Goal: Task Accomplishment & Management: Complete application form

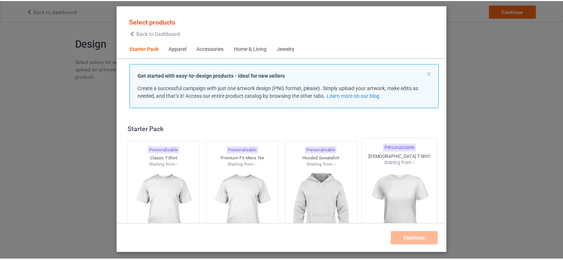
scroll to position [10, 0]
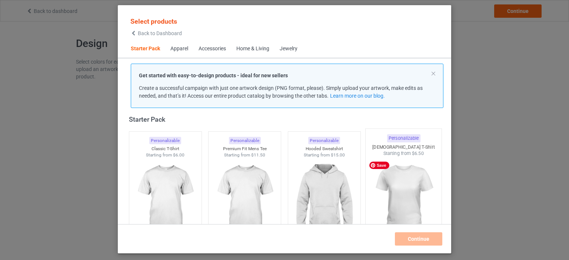
click at [387, 187] on img at bounding box center [404, 200] width 70 height 87
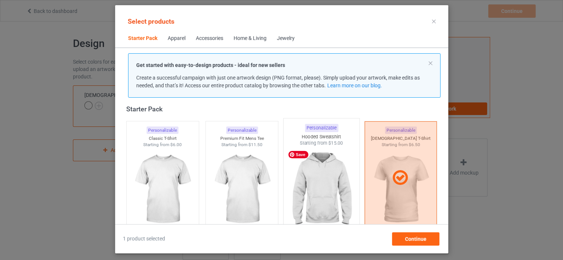
scroll to position [47, 0]
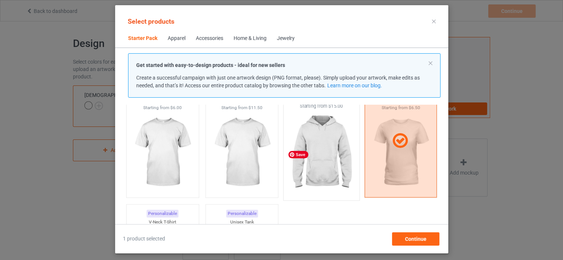
click at [322, 175] on img at bounding box center [322, 153] width 70 height 87
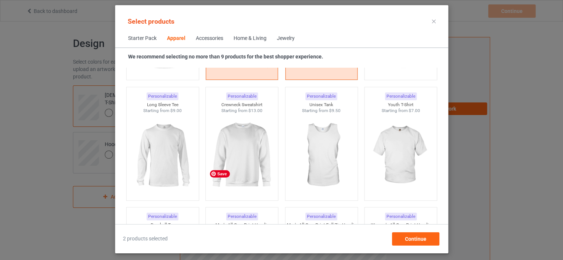
scroll to position [528, 0]
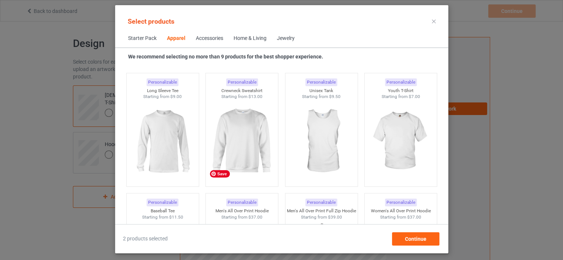
click at [256, 191] on div "Personalizable Men's All Over Print Hoodie Starting from $37.00" at bounding box center [242, 250] width 80 height 121
click at [257, 178] on img at bounding box center [242, 142] width 70 height 87
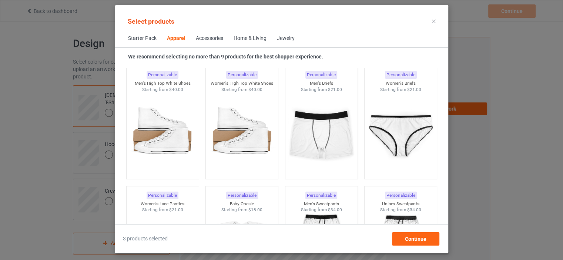
scroll to position [935, 0]
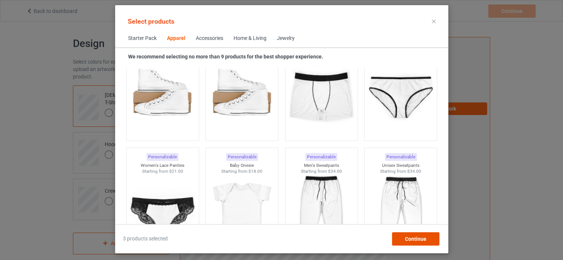
click at [408, 238] on span "Continue" at bounding box center [415, 239] width 21 height 6
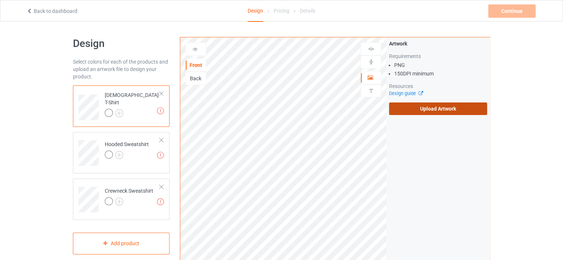
click at [428, 111] on label "Upload Artwork" at bounding box center [438, 109] width 98 height 13
click at [0, 0] on input "Upload Artwork" at bounding box center [0, 0] width 0 height 0
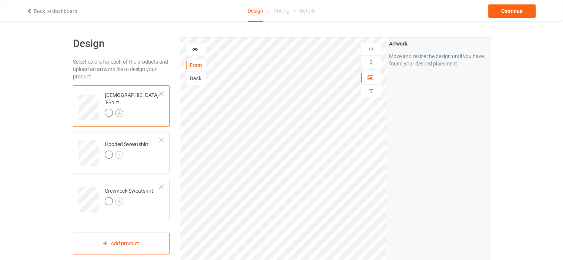
click at [118, 109] on img at bounding box center [119, 113] width 8 height 8
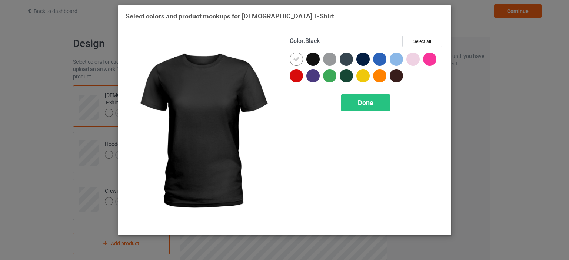
click at [316, 60] on div at bounding box center [312, 59] width 13 height 13
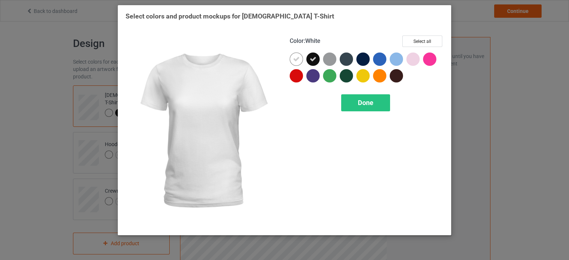
click at [296, 60] on icon at bounding box center [296, 59] width 7 height 7
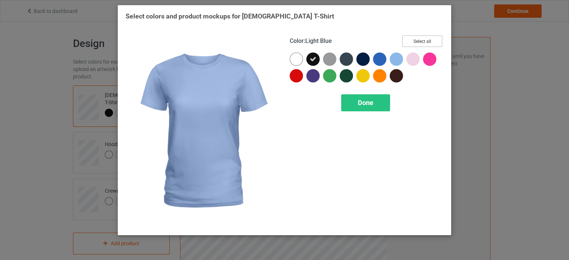
click at [415, 40] on button "Select all" at bounding box center [422, 41] width 40 height 11
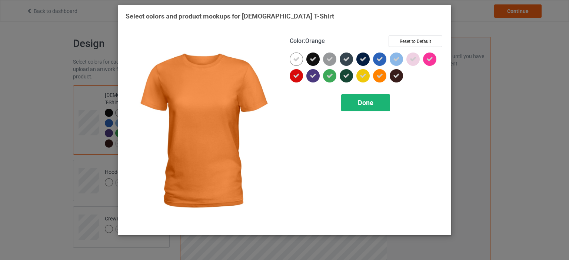
click at [382, 102] on div "Done" at bounding box center [365, 102] width 49 height 17
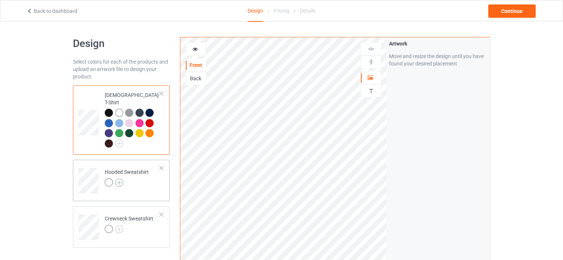
click at [119, 179] on img at bounding box center [119, 183] width 8 height 8
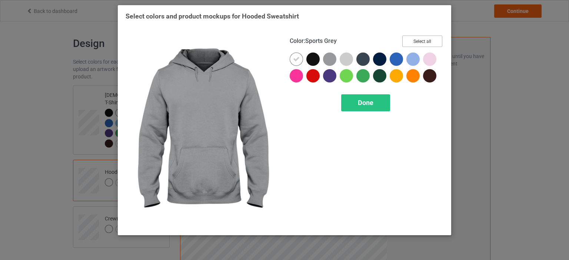
click at [409, 42] on button "Select all" at bounding box center [422, 41] width 40 height 11
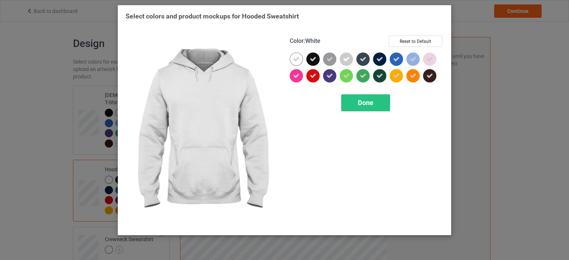
click at [298, 60] on icon at bounding box center [296, 59] width 7 height 7
click at [298, 60] on div at bounding box center [296, 59] width 13 height 13
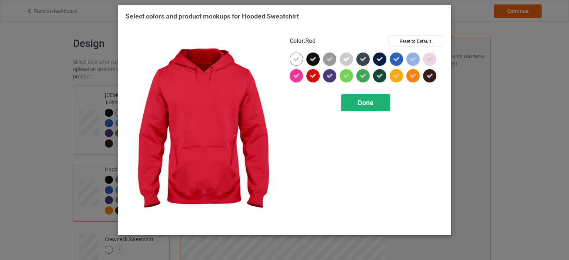
click at [351, 106] on div "Done" at bounding box center [365, 102] width 49 height 17
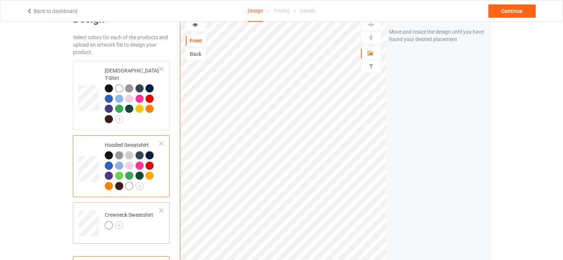
scroll to position [37, 0]
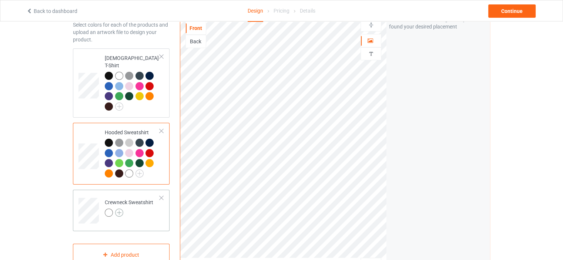
click at [117, 209] on img at bounding box center [119, 213] width 8 height 8
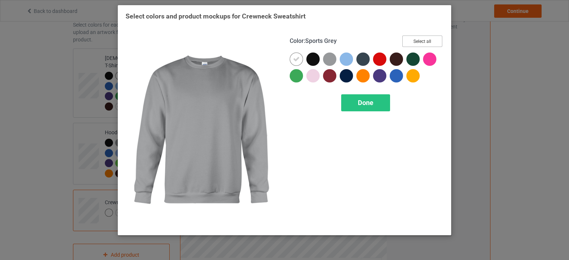
click at [432, 41] on button "Select all" at bounding box center [422, 41] width 40 height 11
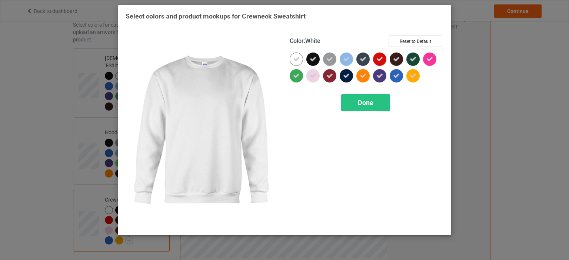
click at [295, 60] on icon at bounding box center [296, 59] width 7 height 7
click at [296, 60] on div at bounding box center [296, 59] width 13 height 13
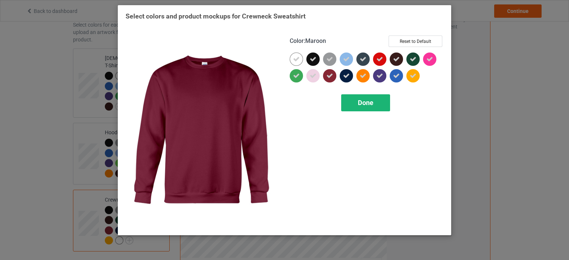
click at [350, 100] on div "Done" at bounding box center [365, 102] width 49 height 17
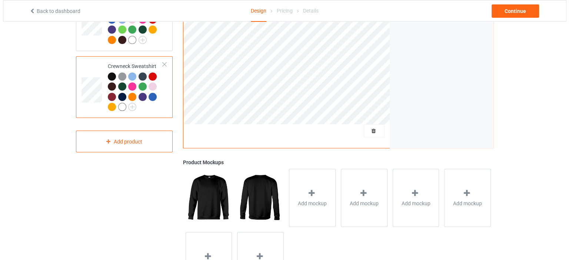
scroll to position [185, 0]
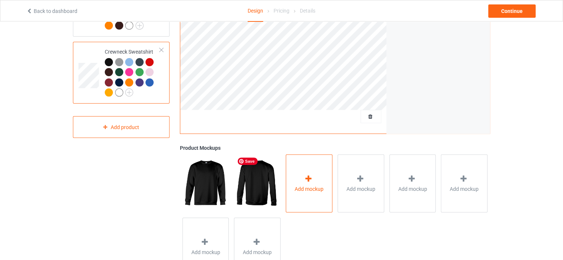
click at [301, 185] on span "Add mockup" at bounding box center [309, 188] width 29 height 7
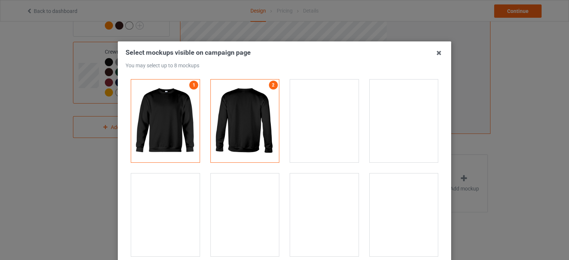
click at [403, 121] on div at bounding box center [404, 121] width 69 height 83
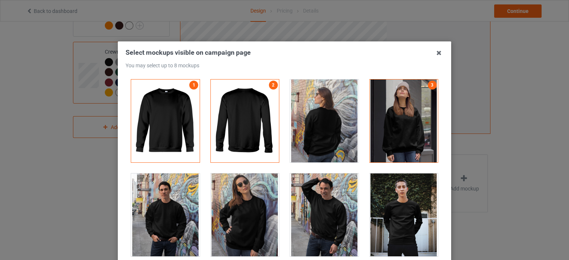
click at [253, 198] on div at bounding box center [245, 215] width 69 height 83
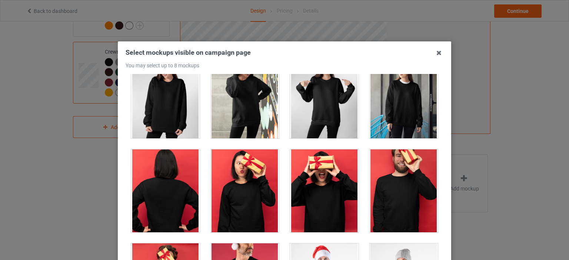
scroll to position [593, 0]
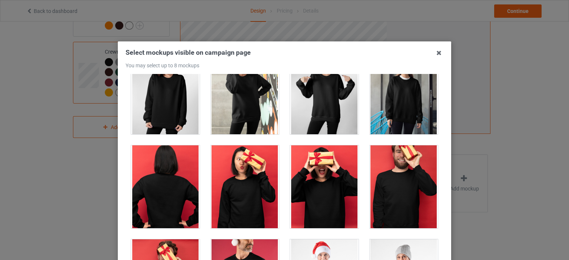
click at [257, 192] on div at bounding box center [245, 187] width 69 height 83
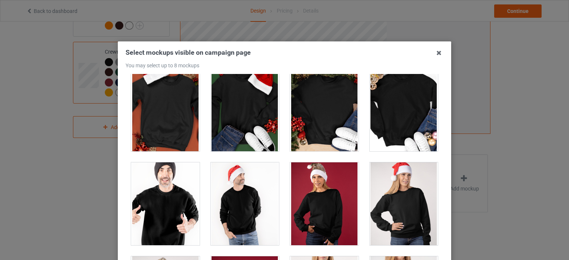
scroll to position [926, 0]
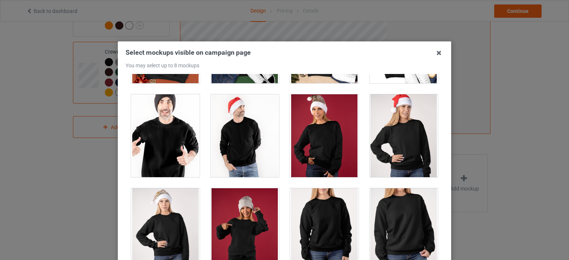
click at [333, 146] on div at bounding box center [324, 135] width 69 height 83
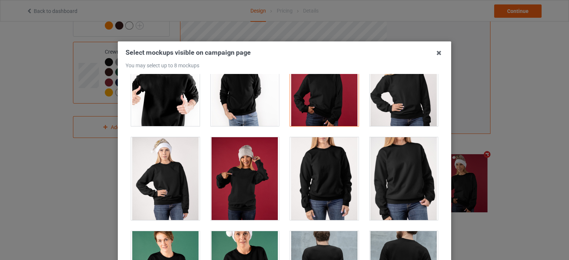
scroll to position [1000, 0]
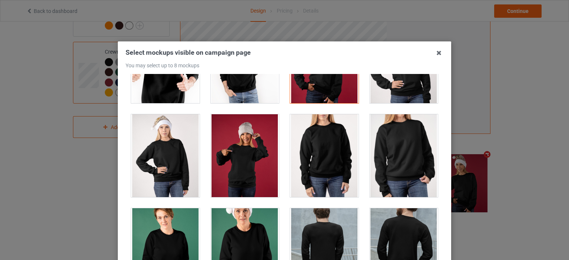
click at [261, 163] on div at bounding box center [245, 155] width 69 height 83
click at [250, 160] on div at bounding box center [245, 155] width 69 height 83
click at [374, 164] on div at bounding box center [404, 155] width 69 height 83
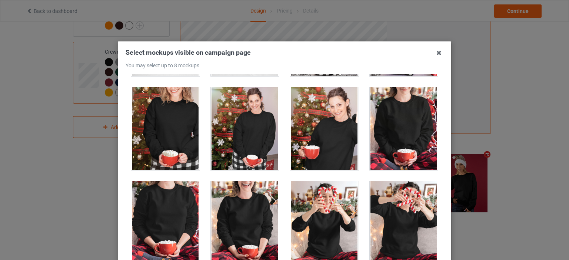
scroll to position [2814, 0]
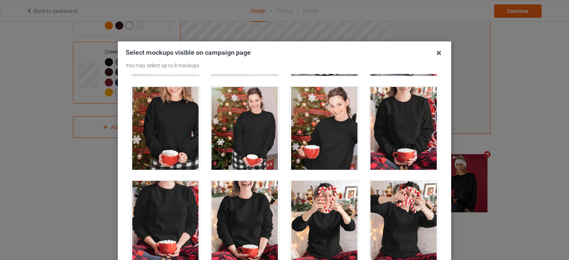
click at [392, 114] on div at bounding box center [404, 128] width 69 height 83
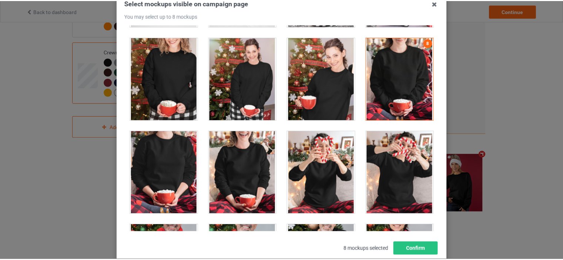
scroll to position [97, 0]
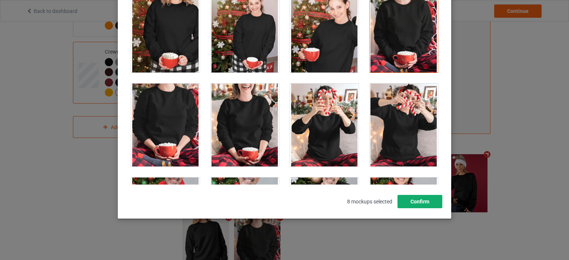
click at [417, 198] on button "Confirm" at bounding box center [419, 201] width 45 height 13
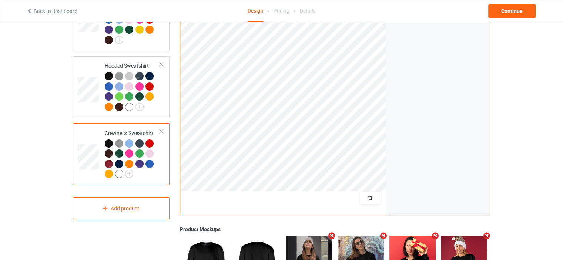
scroll to position [74, 0]
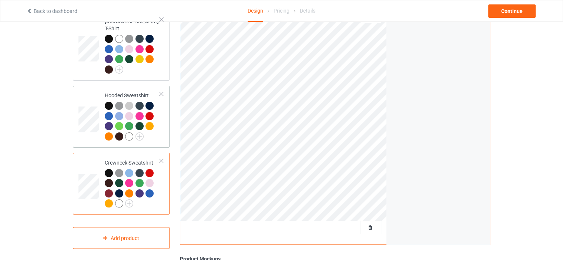
click at [160, 126] on td "Hooded Sweatshirt" at bounding box center [132, 117] width 63 height 56
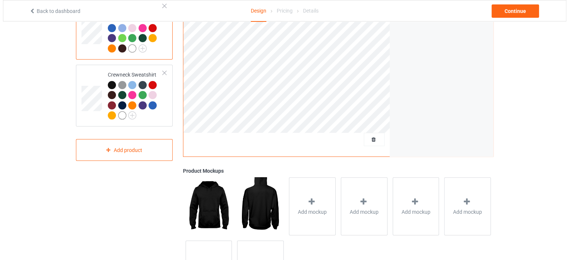
scroll to position [218, 0]
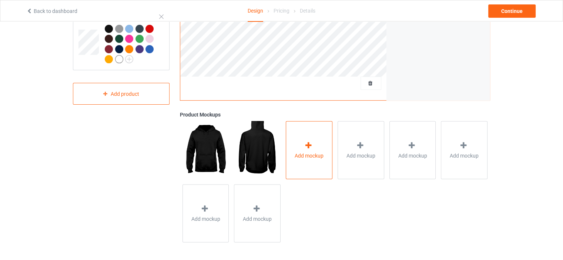
click at [307, 163] on div "Add mockup" at bounding box center [309, 150] width 47 height 58
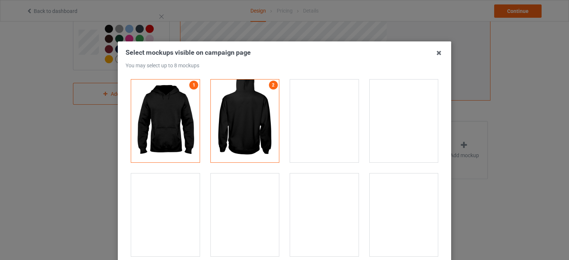
scroll to position [37, 0]
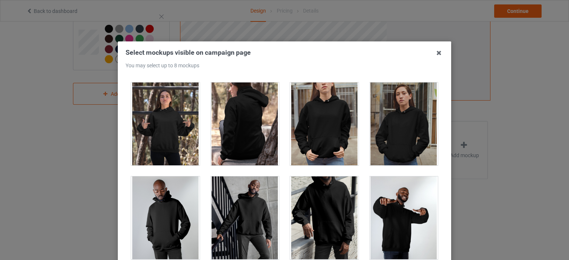
click at [316, 130] on div at bounding box center [324, 124] width 69 height 83
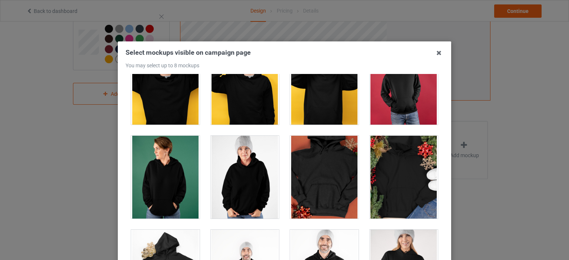
scroll to position [1481, 0]
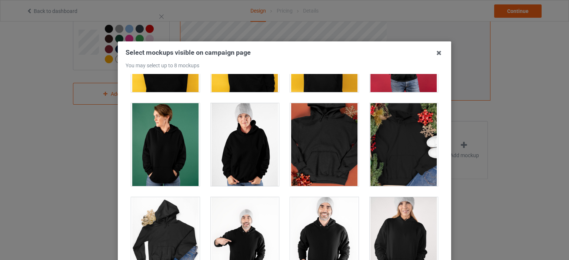
click at [238, 148] on div at bounding box center [245, 144] width 69 height 83
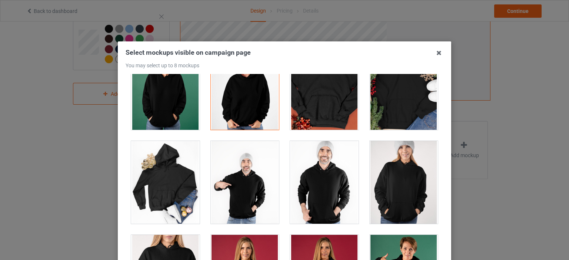
scroll to position [1592, 0]
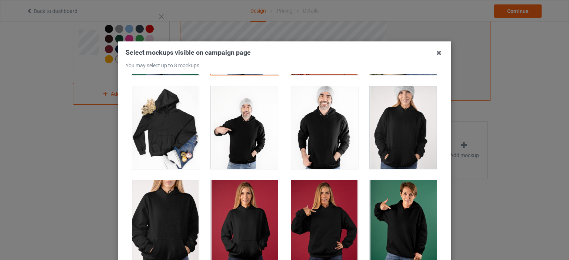
click at [391, 212] on div at bounding box center [404, 221] width 69 height 83
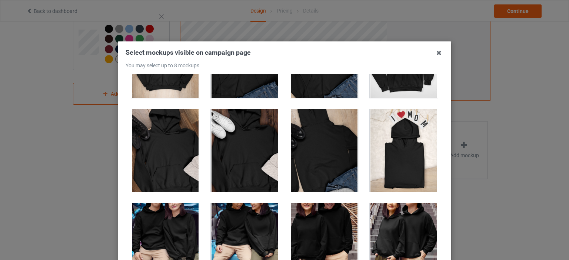
scroll to position [3259, 0]
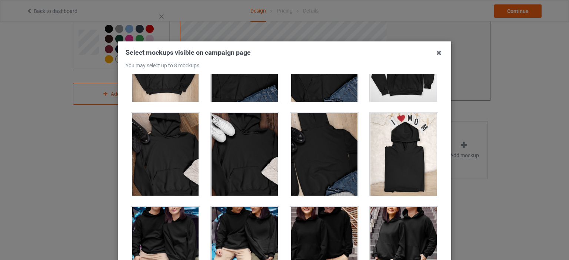
click at [403, 155] on div at bounding box center [404, 154] width 69 height 83
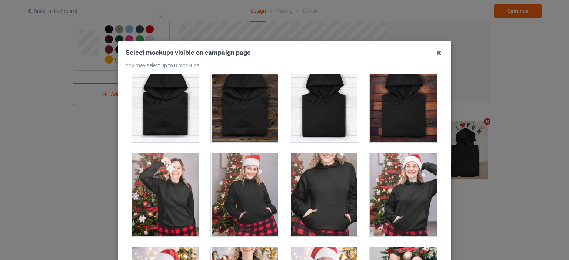
click at [321, 165] on div at bounding box center [324, 195] width 69 height 83
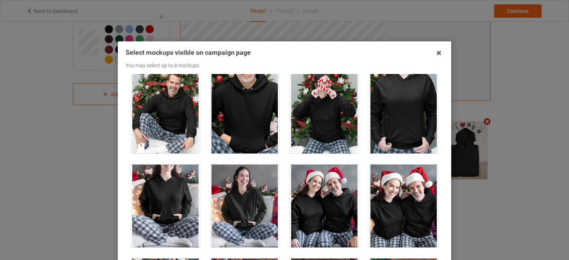
scroll to position [4888, 0]
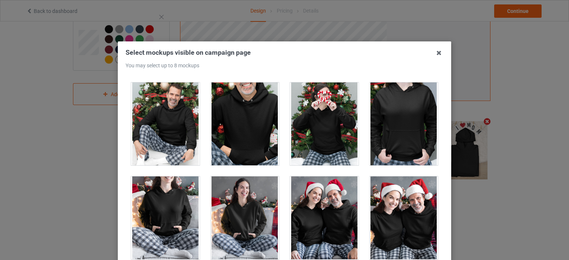
click at [373, 124] on div at bounding box center [404, 124] width 69 height 83
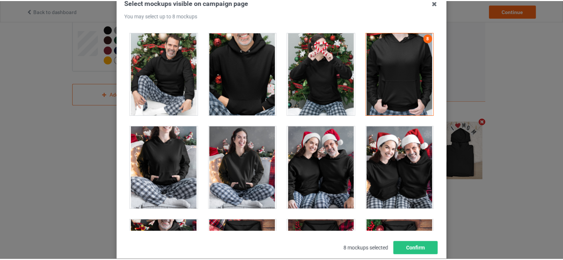
scroll to position [74, 0]
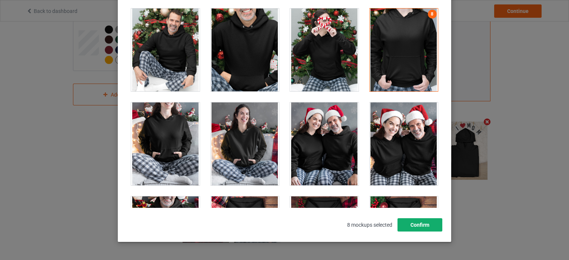
drag, startPoint x: 426, startPoint y: 226, endPoint x: 416, endPoint y: 220, distance: 11.6
click at [425, 226] on button "Confirm" at bounding box center [419, 224] width 45 height 13
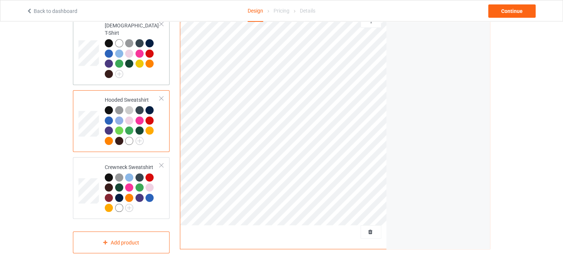
click at [164, 67] on div "[DEMOGRAPHIC_DATA] T-Shirt" at bounding box center [121, 50] width 97 height 69
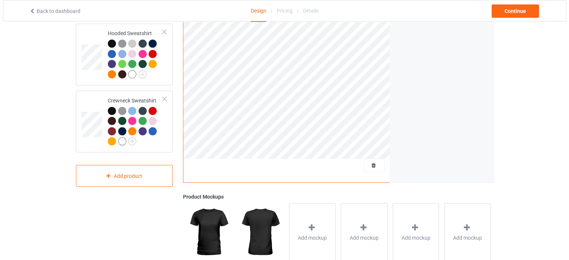
scroll to position [218, 0]
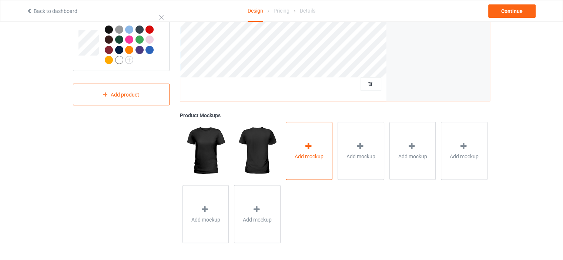
click at [306, 169] on div "Add mockup" at bounding box center [309, 151] width 47 height 58
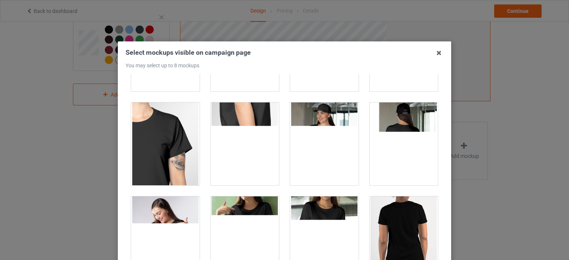
scroll to position [370, 0]
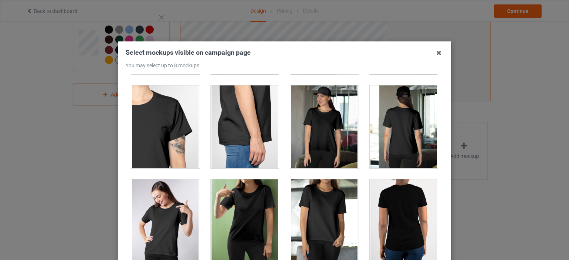
click at [158, 224] on div at bounding box center [165, 221] width 69 height 83
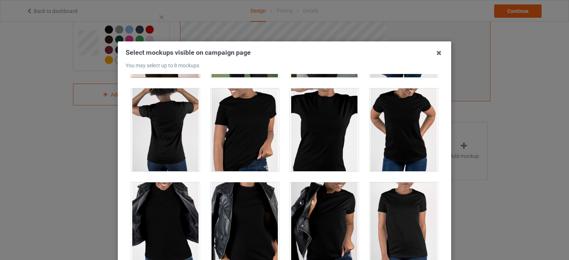
scroll to position [518, 0]
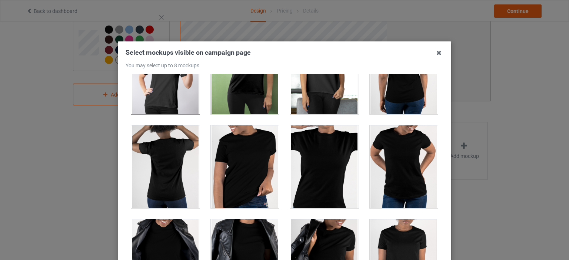
click at [376, 177] on div at bounding box center [404, 167] width 69 height 83
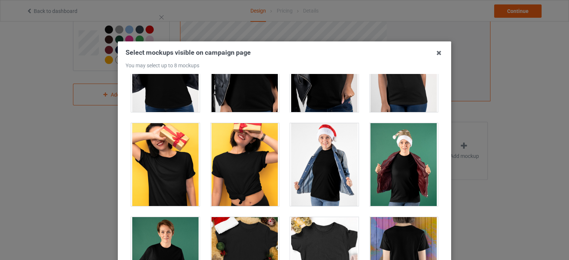
scroll to position [778, 0]
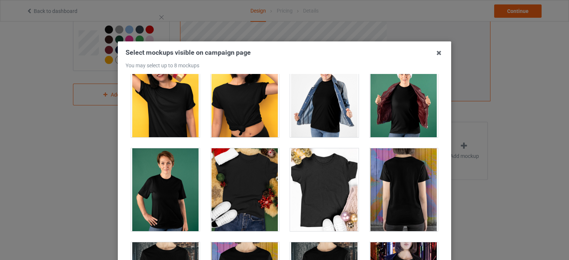
click at [166, 180] on div at bounding box center [165, 189] width 69 height 83
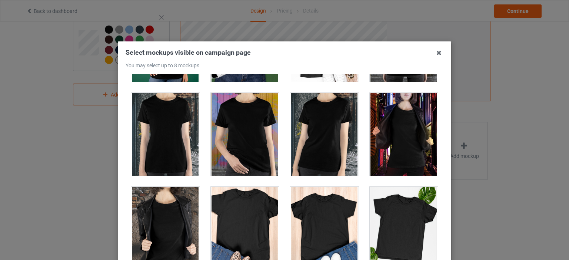
scroll to position [889, 0]
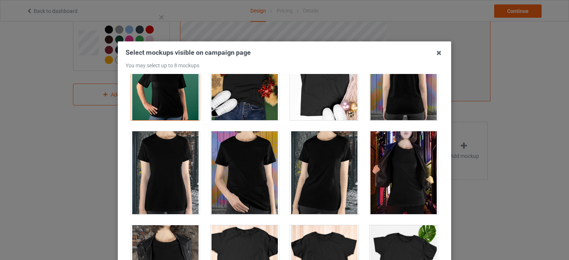
click at [151, 107] on div at bounding box center [165, 78] width 69 height 83
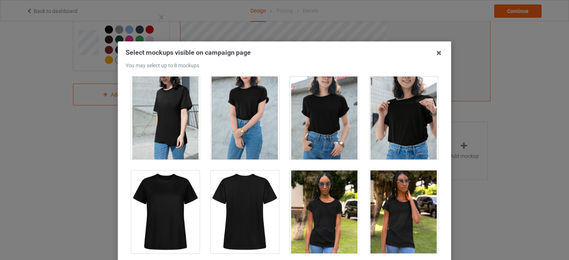
scroll to position [1333, 0]
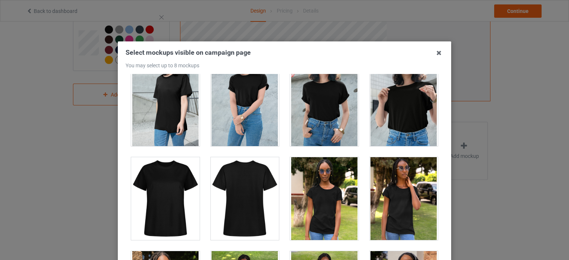
click at [399, 114] on div at bounding box center [404, 104] width 69 height 83
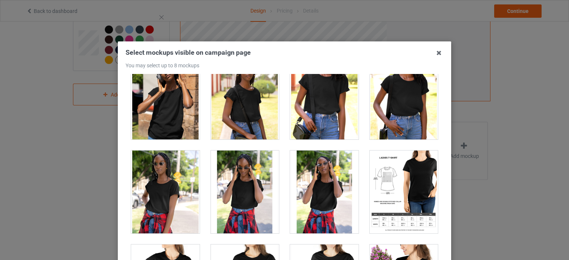
scroll to position [1741, 0]
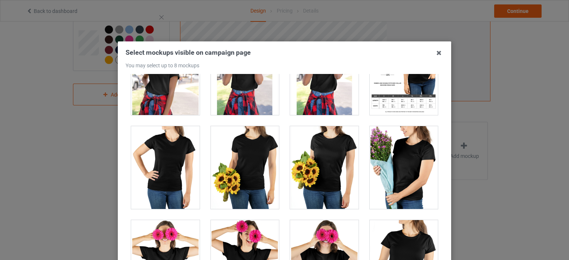
click at [327, 155] on div at bounding box center [324, 167] width 69 height 83
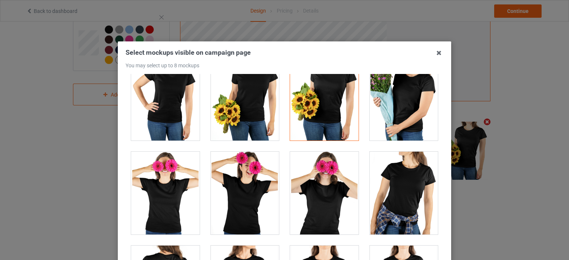
scroll to position [1778, 0]
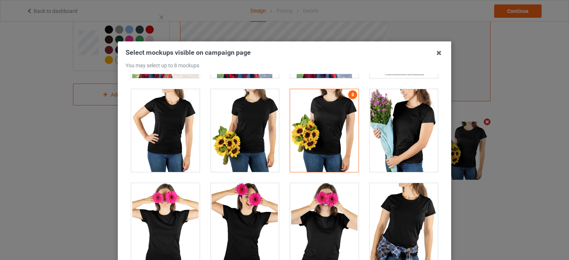
click at [322, 122] on div at bounding box center [324, 130] width 69 height 83
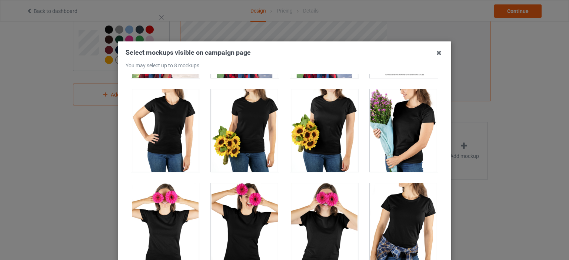
click at [257, 213] on div at bounding box center [245, 224] width 69 height 83
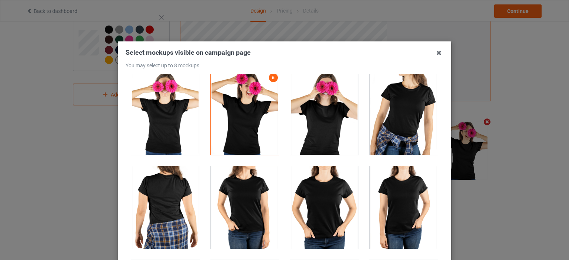
scroll to position [1963, 0]
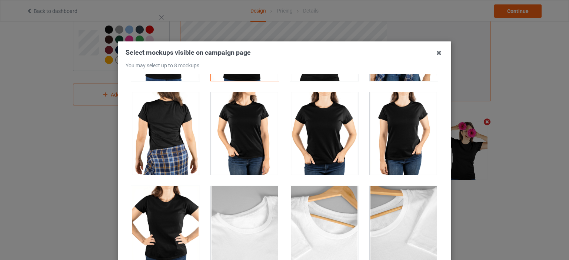
click at [370, 129] on div at bounding box center [404, 133] width 69 height 83
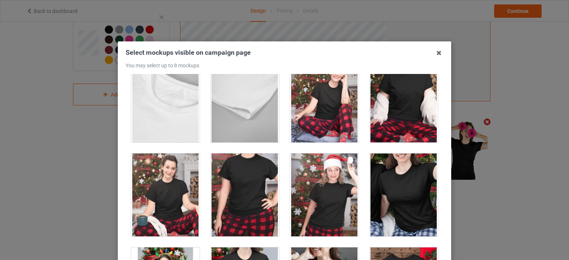
scroll to position [2185, 0]
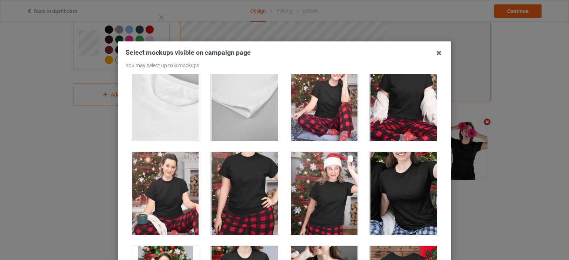
drag, startPoint x: 110, startPoint y: 176, endPoint x: 132, endPoint y: 176, distance: 22.2
click at [111, 176] on div "Select mockups visible on campaign page You may select up to 8 mockups 1 2 3 4 …" at bounding box center [284, 130] width 569 height 260
click at [151, 176] on div at bounding box center [165, 193] width 69 height 83
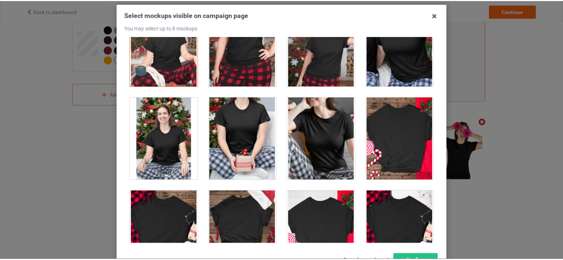
scroll to position [97, 0]
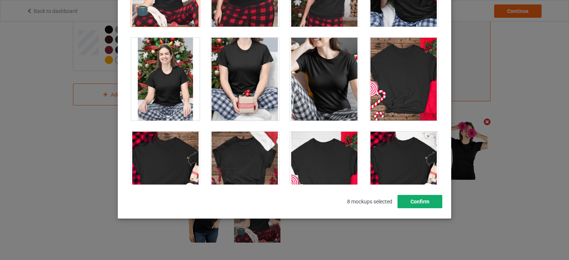
click at [424, 197] on button "Confirm" at bounding box center [419, 201] width 45 height 13
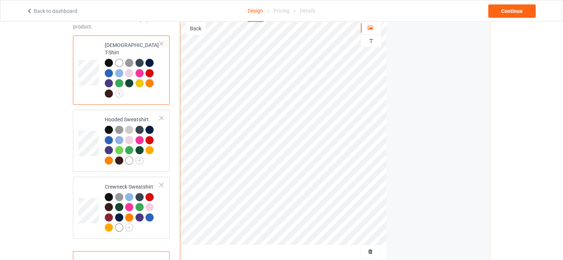
scroll to position [33, 0]
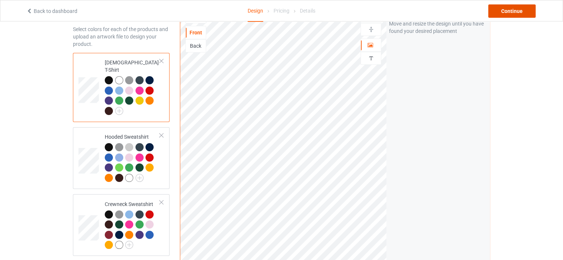
click at [525, 12] on div "Continue" at bounding box center [511, 10] width 47 height 13
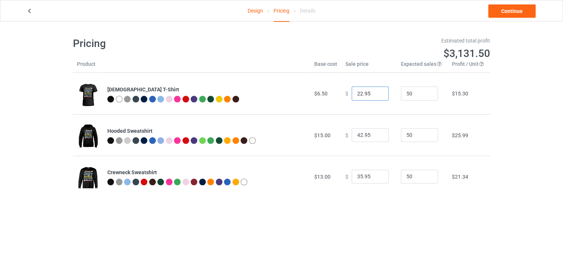
click at [359, 93] on input "22.95" at bounding box center [370, 94] width 37 height 14
type input "18.95"
click at [358, 135] on input "42.95" at bounding box center [370, 136] width 37 height 14
type input "25.95"
click at [358, 181] on input "35.95" at bounding box center [370, 177] width 37 height 14
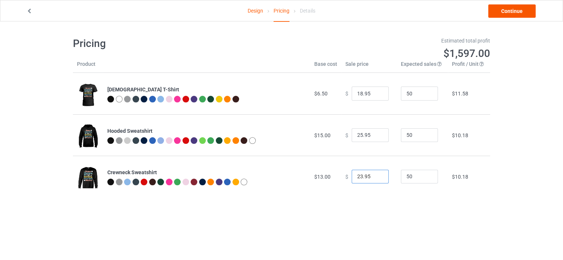
type input "23.95"
click at [507, 13] on link "Continue" at bounding box center [511, 10] width 47 height 13
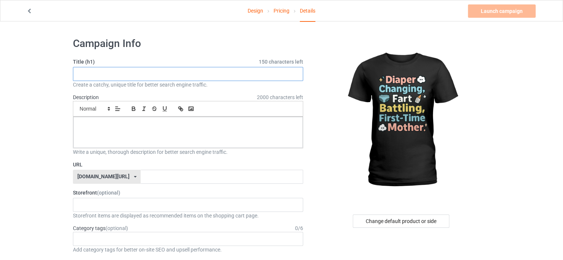
click at [173, 77] on input "text" at bounding box center [188, 74] width 230 height 14
paste input "First-Time mother [PERSON_NAME]"
type input "First-Time mother [PERSON_NAME]"
click at [153, 119] on div at bounding box center [188, 132] width 230 height 31
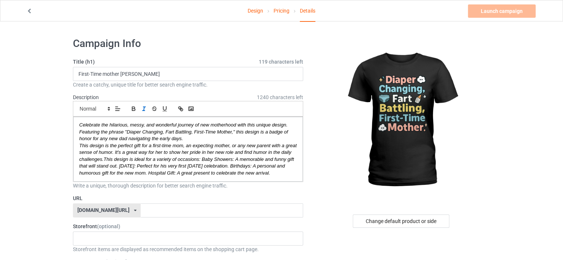
click at [113, 213] on div "[DOMAIN_NAME][URL]" at bounding box center [103, 210] width 52 height 5
click at [108, 240] on div "[DOMAIN_NAME][URL]" at bounding box center [106, 237] width 67 height 13
click at [141, 211] on input "text" at bounding box center [222, 211] width 162 height 14
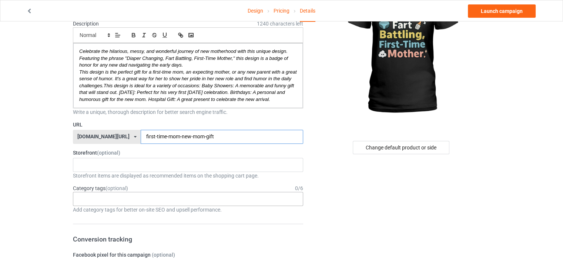
scroll to position [74, 0]
type input "first-time-mom-new-mom-gift"
click at [113, 206] on div "Age > [DEMOGRAPHIC_DATA] > 1 Age > [DEMOGRAPHIC_DATA] Months > 1 Month Age > [D…" at bounding box center [188, 199] width 230 height 14
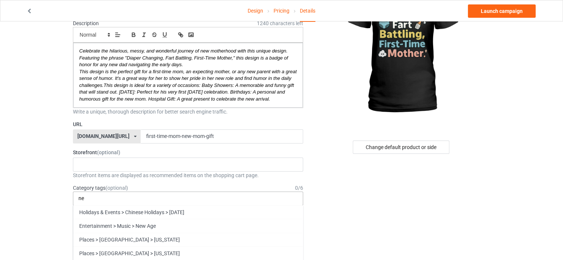
type input "n"
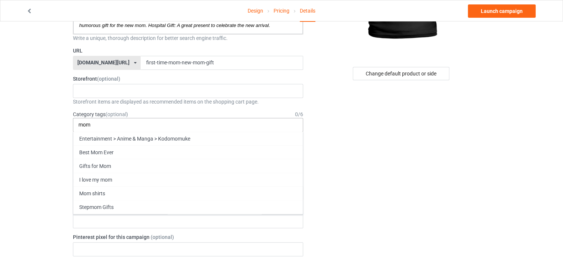
scroll to position [148, 0]
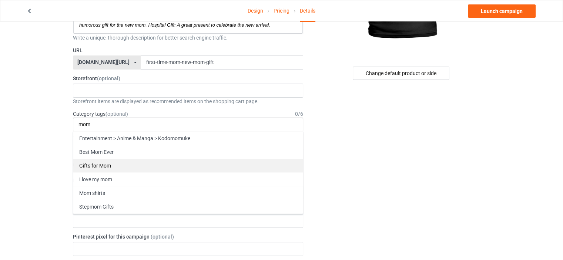
type input "mom"
click at [98, 171] on div "Gifts for Mom" at bounding box center [188, 166] width 230 height 14
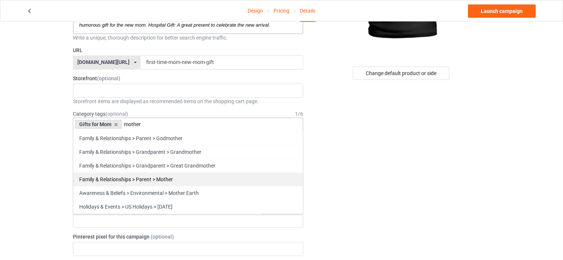
type input "mother"
click at [126, 186] on div "Family & Relationships > Parent > Mother" at bounding box center [188, 180] width 230 height 14
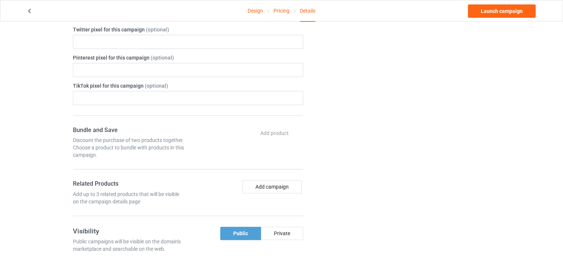
scroll to position [333, 0]
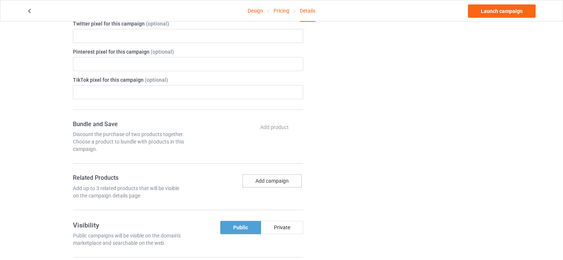
click at [274, 185] on button "Add campaign" at bounding box center [272, 180] width 59 height 13
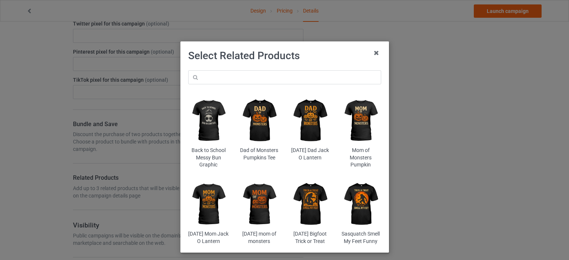
click at [353, 130] on img at bounding box center [360, 121] width 40 height 50
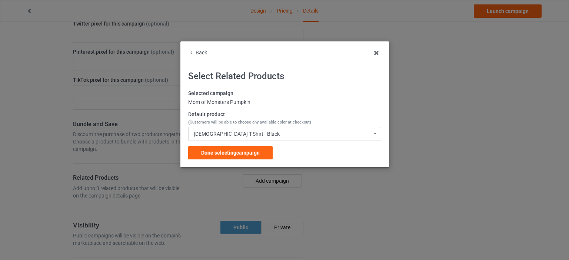
click at [236, 157] on div "Done selecting campaign" at bounding box center [230, 152] width 84 height 13
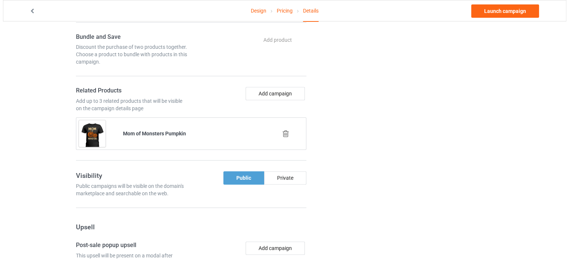
scroll to position [444, 0]
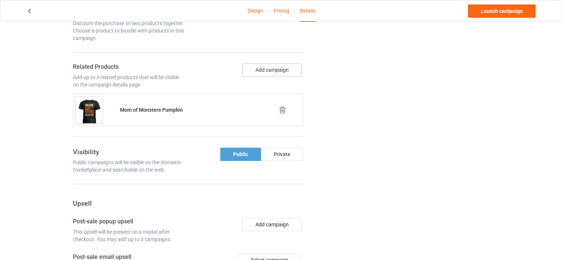
click at [274, 77] on button "Add campaign" at bounding box center [272, 69] width 59 height 13
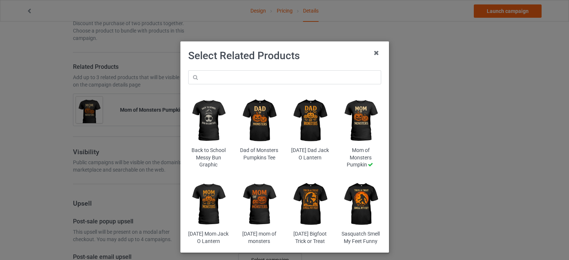
click at [265, 217] on img at bounding box center [259, 204] width 40 height 50
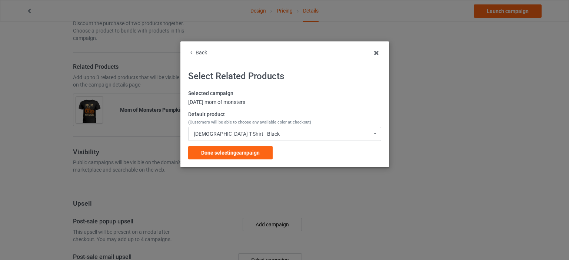
click at [247, 160] on div "Back Select Related Products Selected campaign [DATE] mom of monsters Default p…" at bounding box center [284, 104] width 208 height 126
click at [191, 51] on icon at bounding box center [191, 51] width 6 height 5
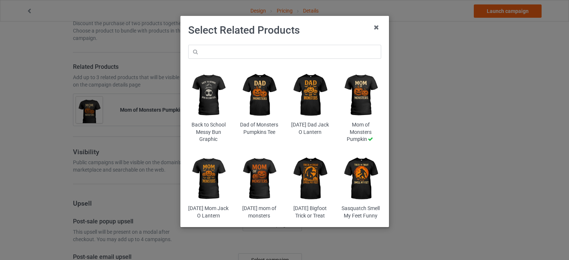
scroll to position [37, 0]
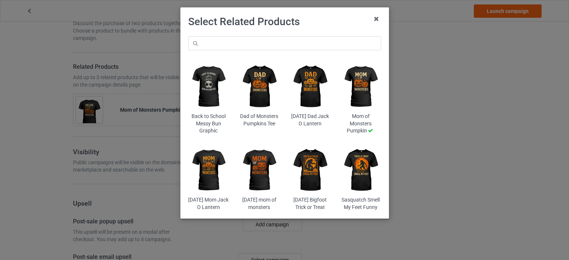
click at [353, 174] on img at bounding box center [360, 170] width 40 height 50
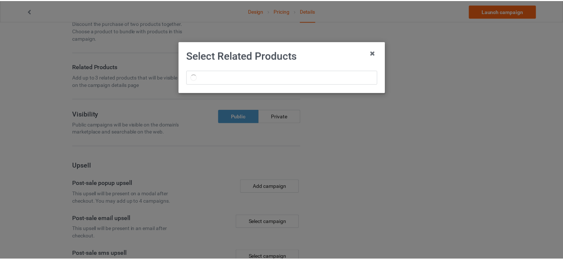
scroll to position [0, 0]
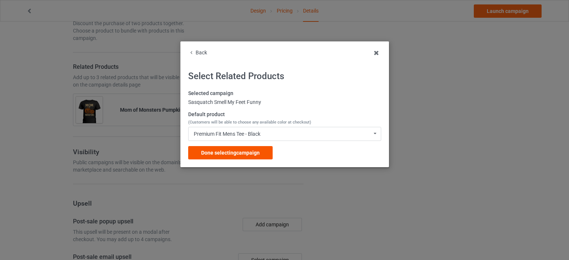
click at [240, 150] on span "Done selecting campaign" at bounding box center [230, 153] width 59 height 6
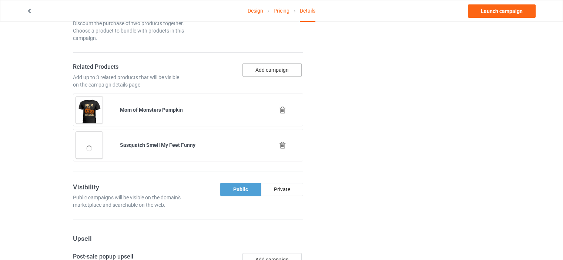
click at [259, 75] on button "Add campaign" at bounding box center [272, 69] width 59 height 13
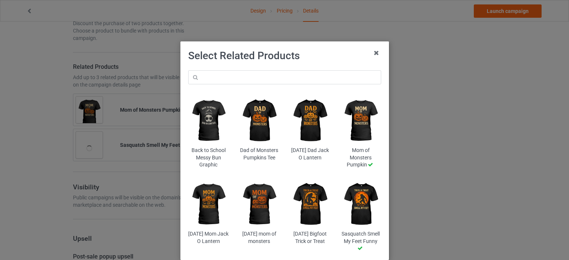
click at [266, 203] on img at bounding box center [259, 204] width 40 height 50
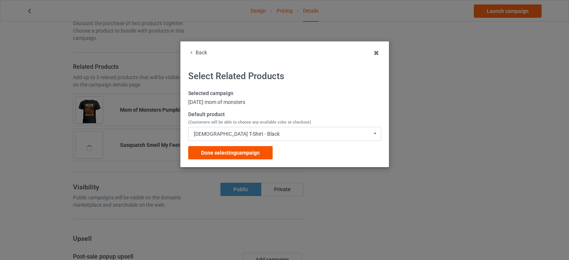
click at [245, 158] on div "Done selecting campaign" at bounding box center [230, 152] width 84 height 13
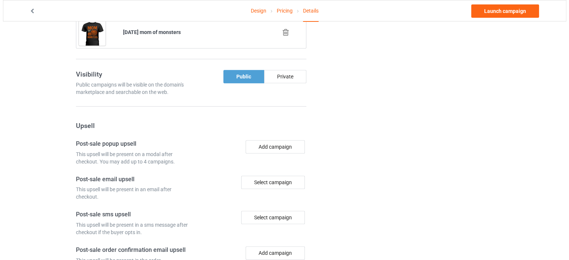
scroll to position [630, 0]
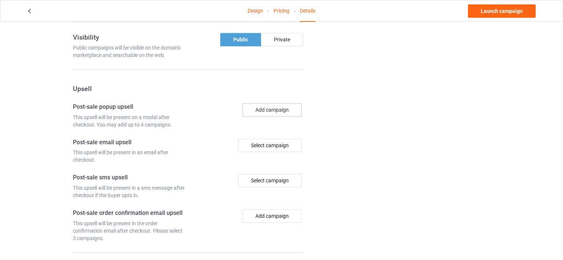
click at [271, 113] on button "Add campaign" at bounding box center [272, 109] width 59 height 13
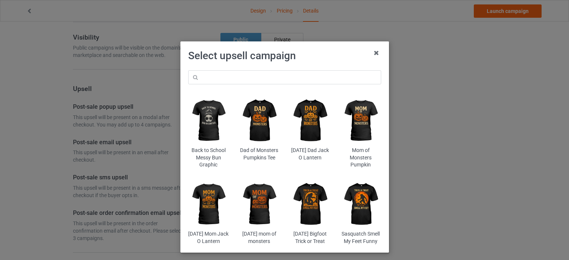
click at [355, 130] on img at bounding box center [360, 121] width 40 height 50
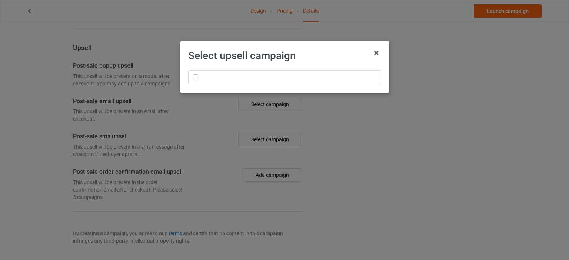
scroll to position [630, 0]
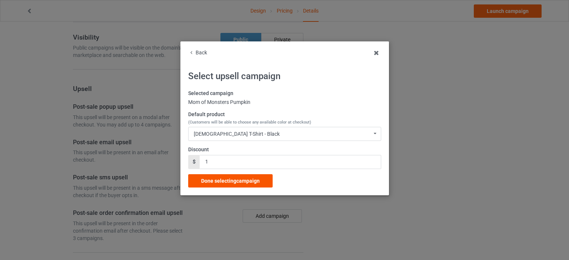
click at [237, 183] on span "Done selecting campaign" at bounding box center [230, 181] width 59 height 6
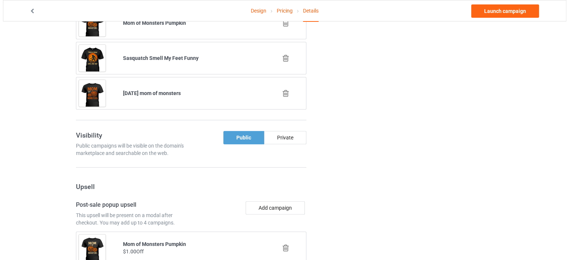
scroll to position [568, 0]
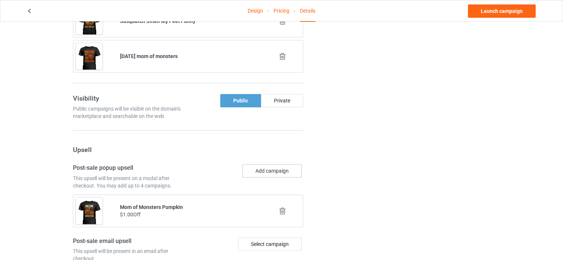
click at [269, 175] on button "Add campaign" at bounding box center [272, 170] width 59 height 13
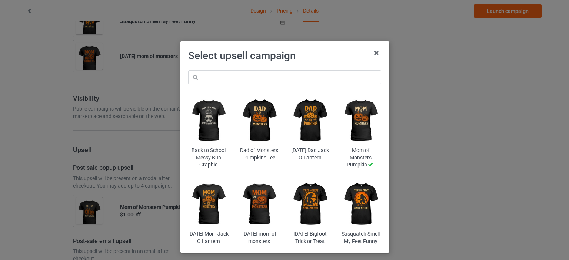
click at [262, 205] on img at bounding box center [259, 204] width 40 height 50
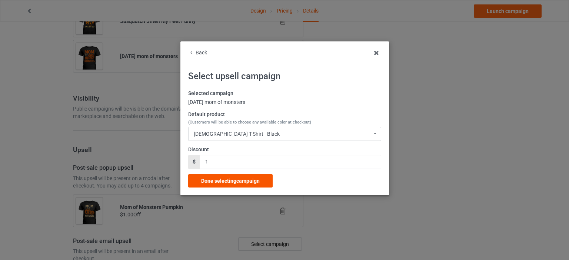
click at [249, 185] on div "Done selecting campaign" at bounding box center [230, 180] width 84 height 13
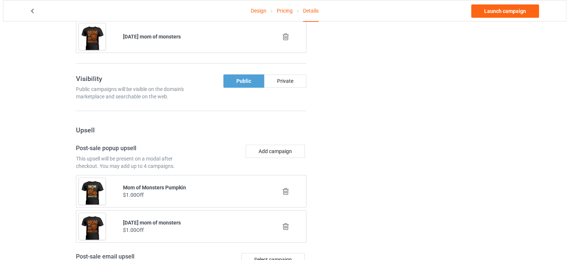
scroll to position [643, 0]
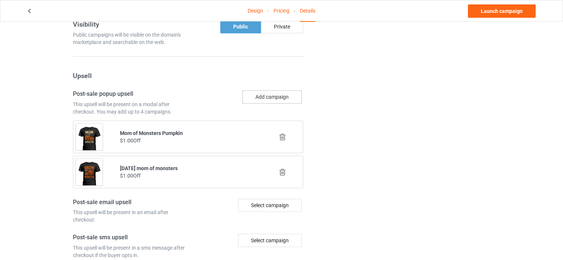
click at [264, 104] on button "Add campaign" at bounding box center [272, 96] width 59 height 13
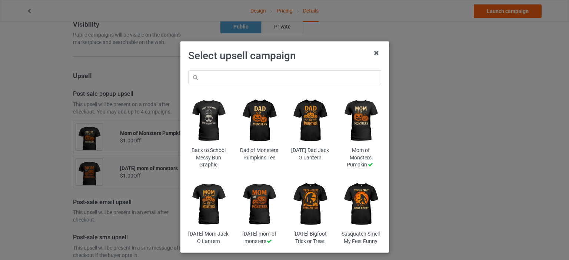
click at [356, 208] on img at bounding box center [360, 204] width 40 height 50
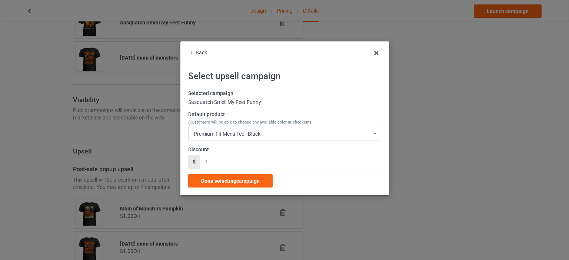
scroll to position [643, 0]
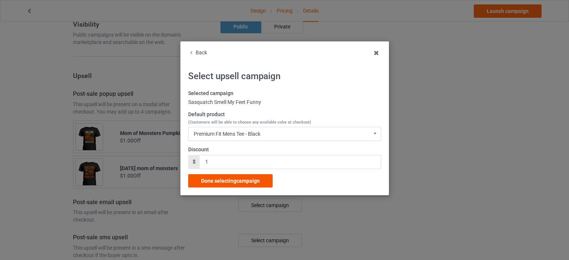
click at [254, 184] on div "Done selecting campaign" at bounding box center [230, 180] width 84 height 13
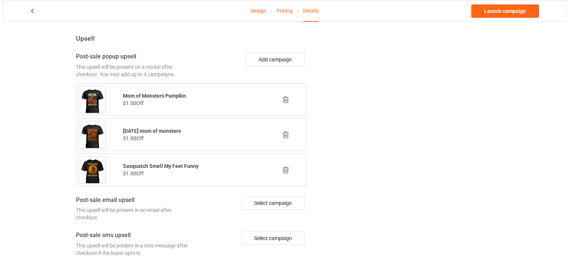
scroll to position [717, 0]
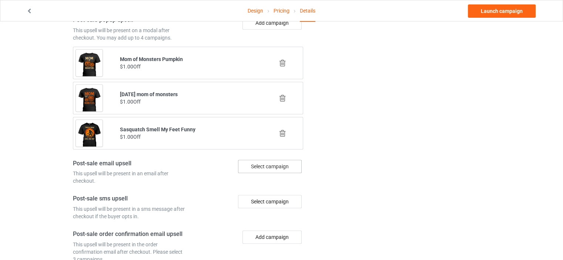
click at [267, 169] on div "Select campaign" at bounding box center [270, 166] width 64 height 13
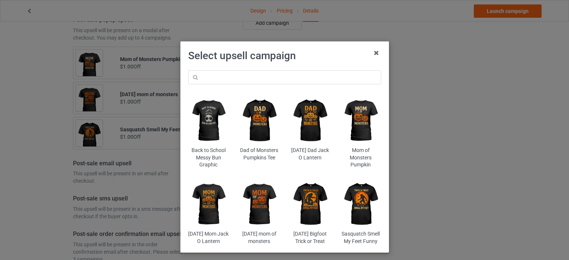
click at [253, 208] on img at bounding box center [259, 204] width 40 height 50
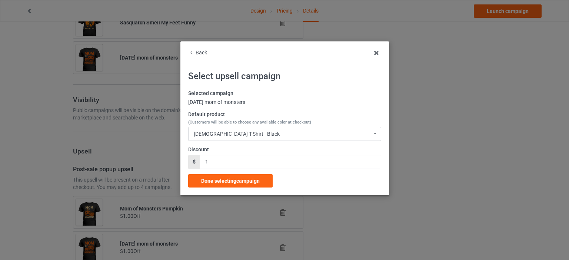
scroll to position [717, 0]
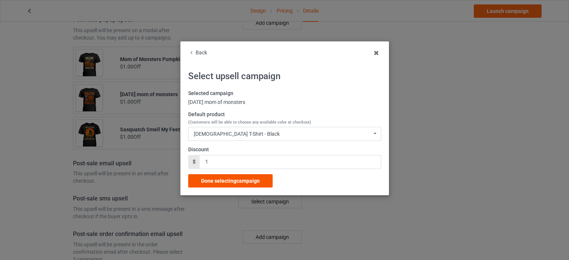
click at [237, 187] on div "Done selecting campaign" at bounding box center [230, 180] width 84 height 13
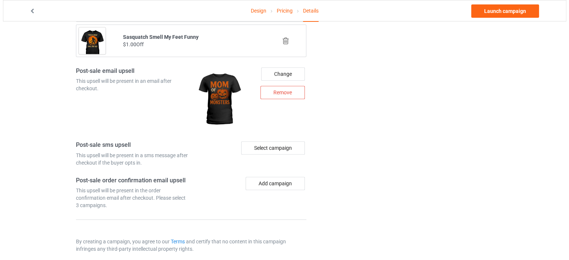
scroll to position [821, 0]
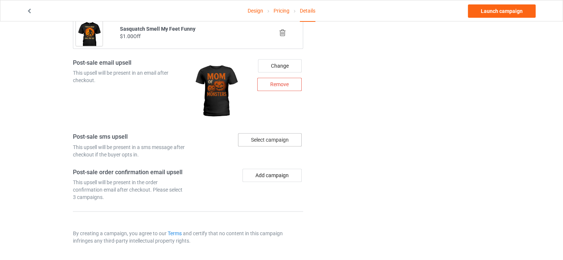
click at [262, 134] on div "Select campaign" at bounding box center [270, 139] width 64 height 13
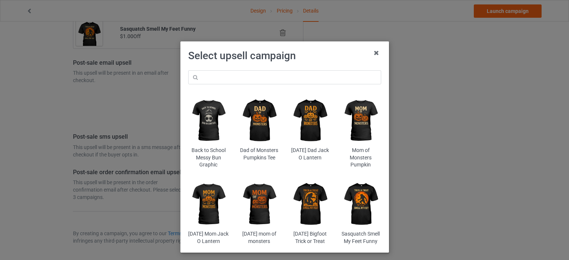
click at [311, 128] on img at bounding box center [310, 121] width 40 height 50
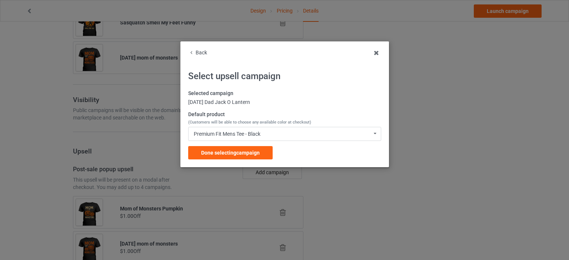
scroll to position [821, 0]
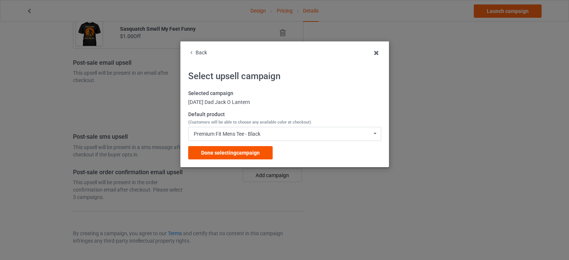
click at [241, 152] on span "Done selecting campaign" at bounding box center [230, 153] width 59 height 6
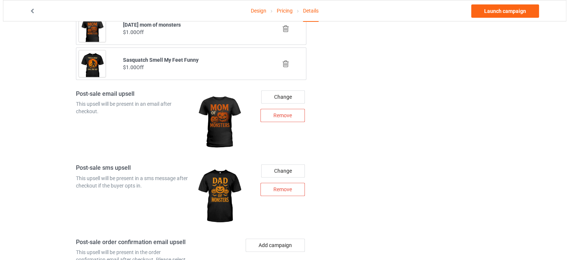
scroll to position [860, 0]
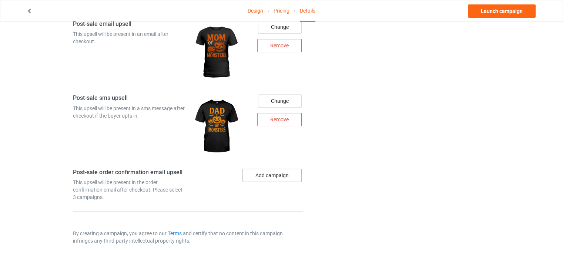
click at [284, 173] on button "Add campaign" at bounding box center [272, 175] width 59 height 13
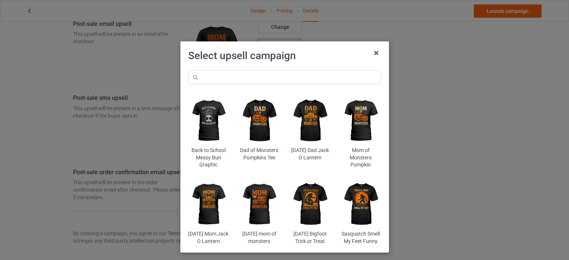
click at [252, 142] on img at bounding box center [259, 121] width 40 height 50
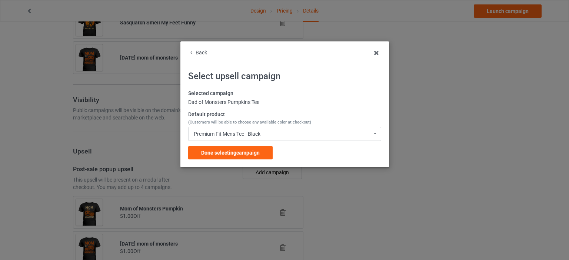
scroll to position [860, 0]
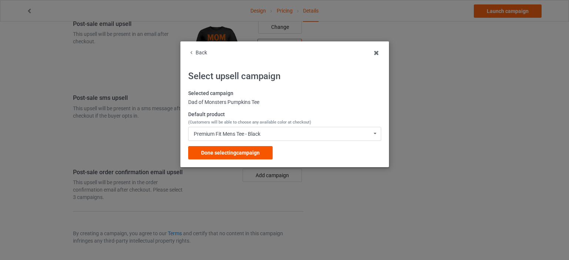
click at [253, 153] on span "Done selecting campaign" at bounding box center [230, 153] width 59 height 6
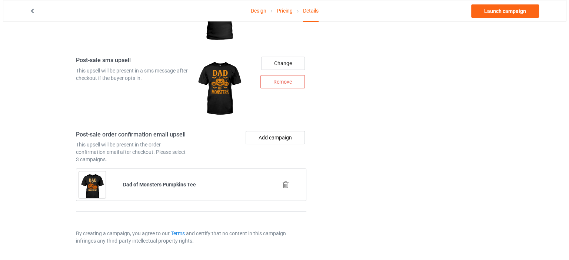
scroll to position [898, 0]
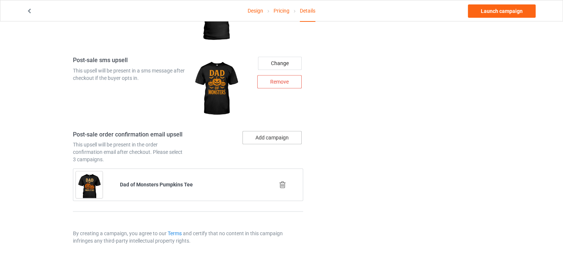
click at [257, 136] on button "Add campaign" at bounding box center [272, 137] width 59 height 13
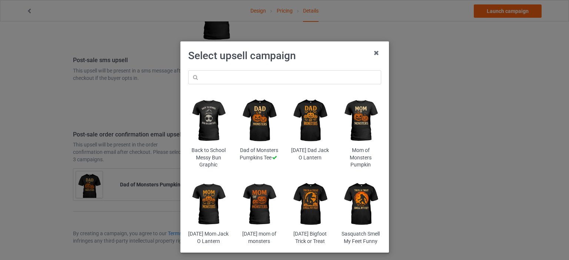
click at [348, 131] on img at bounding box center [360, 121] width 40 height 50
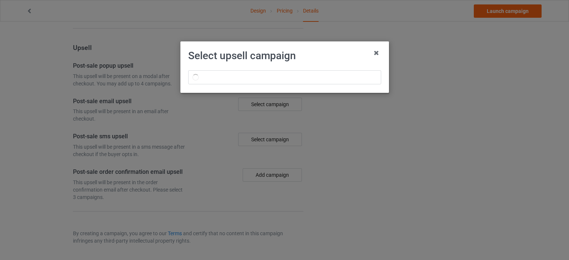
scroll to position [567, 0]
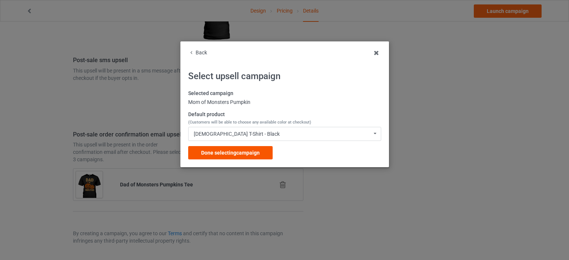
click at [244, 156] on span "Done selecting campaign" at bounding box center [230, 153] width 59 height 6
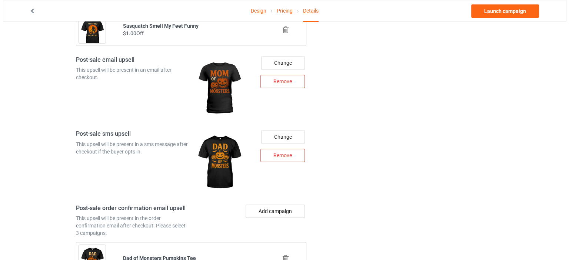
scroll to position [932, 0]
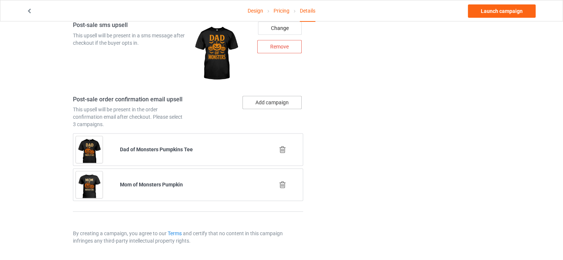
click at [270, 104] on button "Add campaign" at bounding box center [272, 102] width 59 height 13
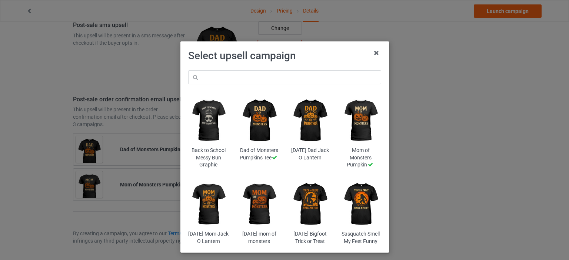
click at [305, 207] on img at bounding box center [310, 204] width 40 height 50
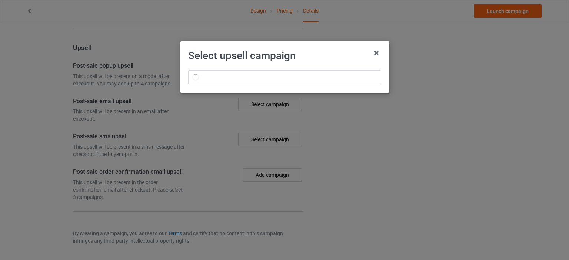
scroll to position [567, 0]
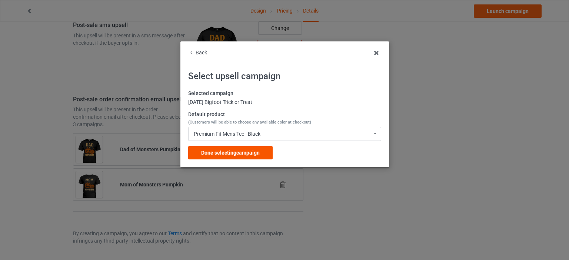
click at [250, 158] on div "Done selecting campaign" at bounding box center [230, 152] width 84 height 13
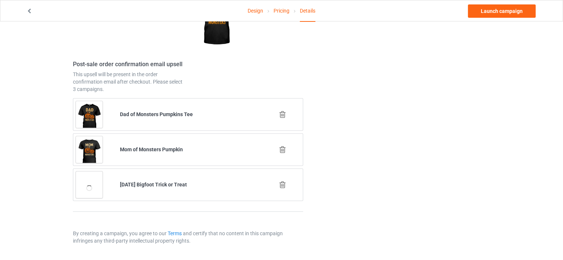
scroll to position [967, 0]
click at [503, 8] on link "Launch campaign" at bounding box center [502, 10] width 68 height 13
